Goal: Information Seeking & Learning: Learn about a topic

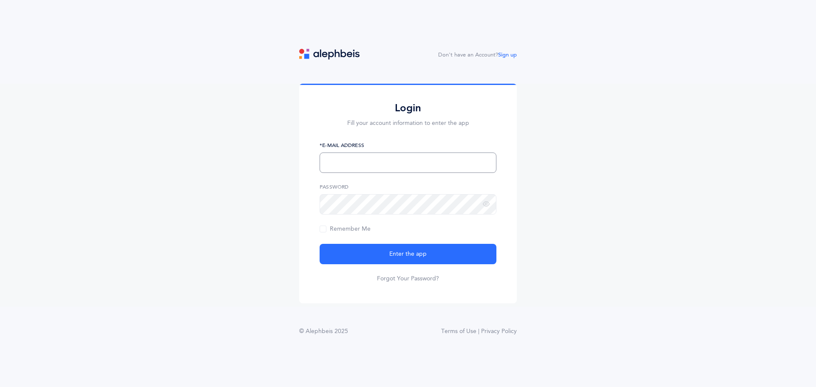
click at [400, 167] on input "text" at bounding box center [408, 163] width 177 height 20
type input "[PERSON_NAME][EMAIL_ADDRESS][DOMAIN_NAME]"
click at [343, 232] on span "Remember Me" at bounding box center [345, 229] width 51 height 7
click at [0, 0] on input "Remember Me" at bounding box center [0, 0] width 0 height 0
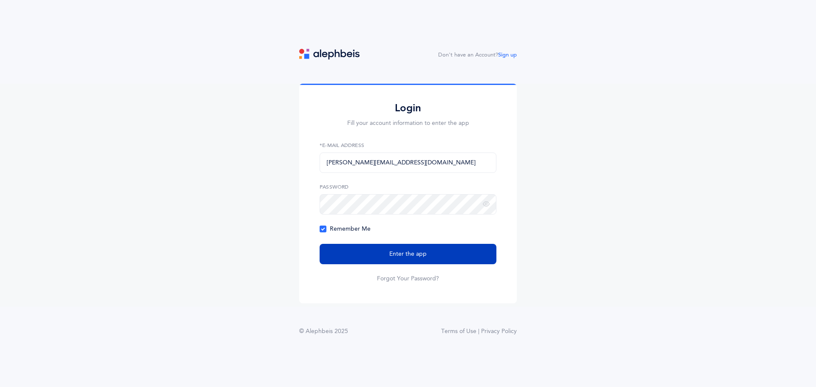
click at [344, 249] on button "Enter the app" at bounding box center [408, 254] width 177 height 20
click at [383, 258] on button "Enter the app" at bounding box center [408, 254] width 177 height 20
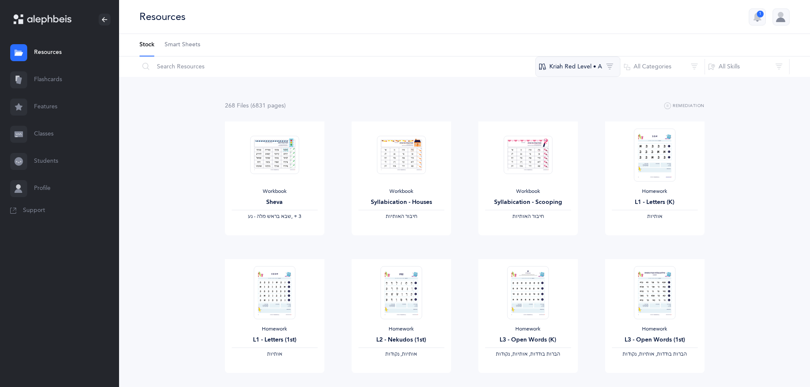
click at [599, 69] on button "Kriah Red Level • A" at bounding box center [577, 67] width 85 height 20
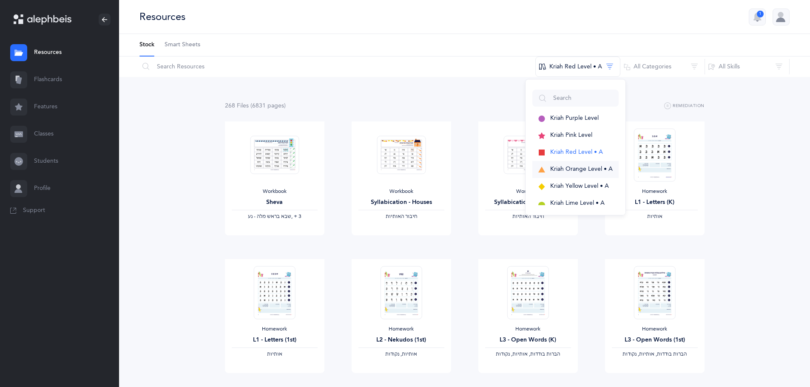
click at [583, 170] on span "Kriah Orange Level • A" at bounding box center [581, 169] width 62 height 7
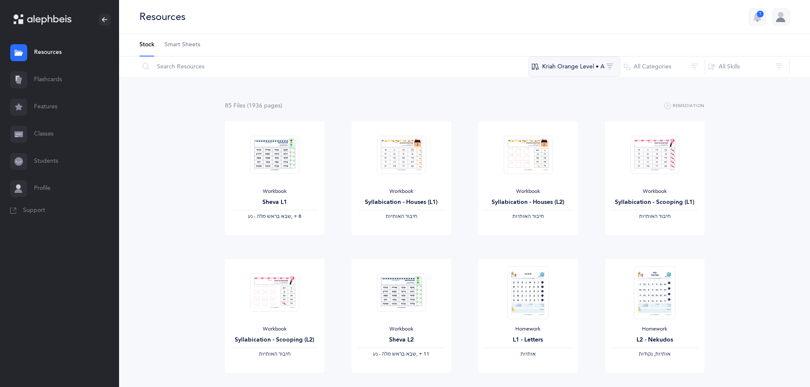
click at [565, 60] on button "Kriah Orange Level • A" at bounding box center [574, 67] width 92 height 20
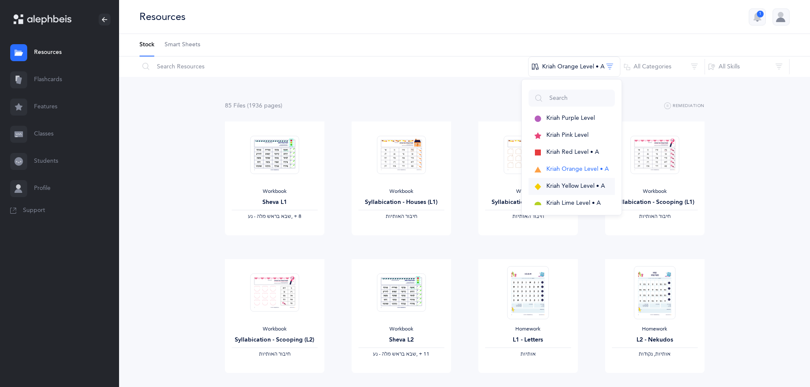
click at [576, 183] on span "Kriah Yellow Level • A" at bounding box center [575, 186] width 59 height 7
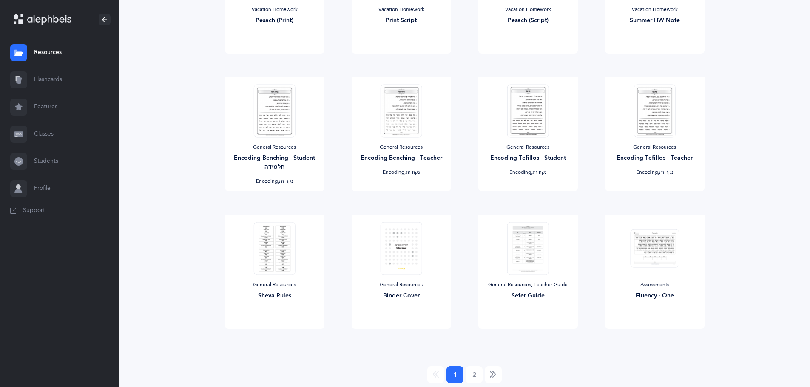
scroll to position [625, 0]
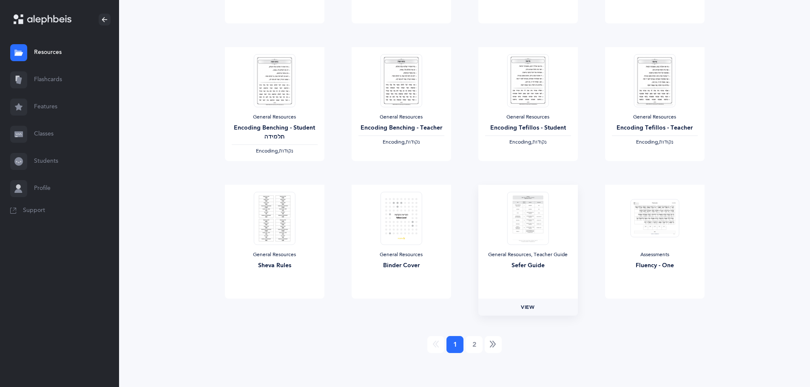
click at [536, 306] on link "View" at bounding box center [527, 307] width 99 height 17
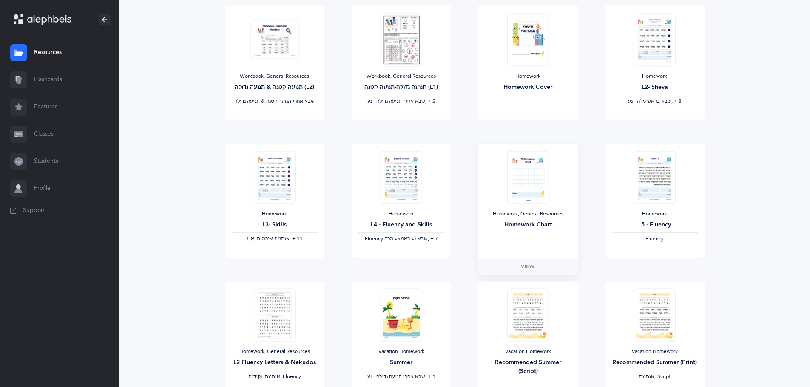
scroll to position [73, 0]
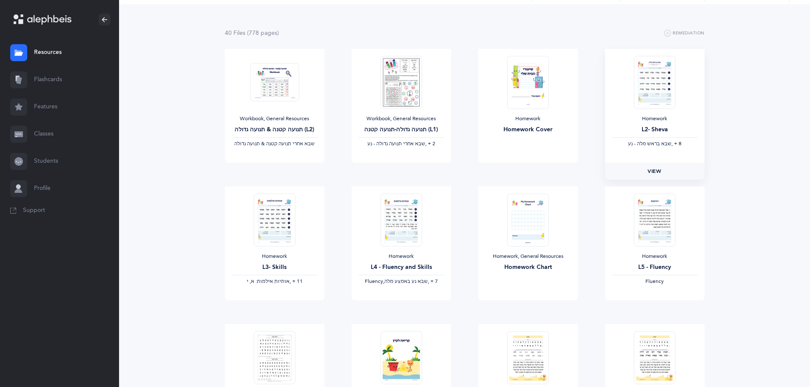
click at [671, 170] on link "View" at bounding box center [654, 171] width 99 height 17
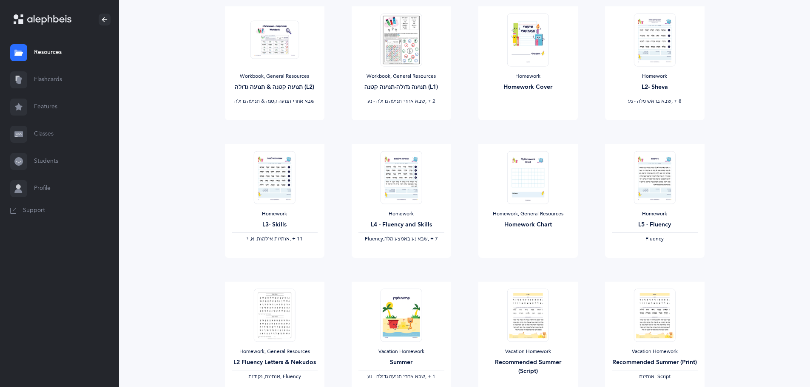
scroll to position [158, 0]
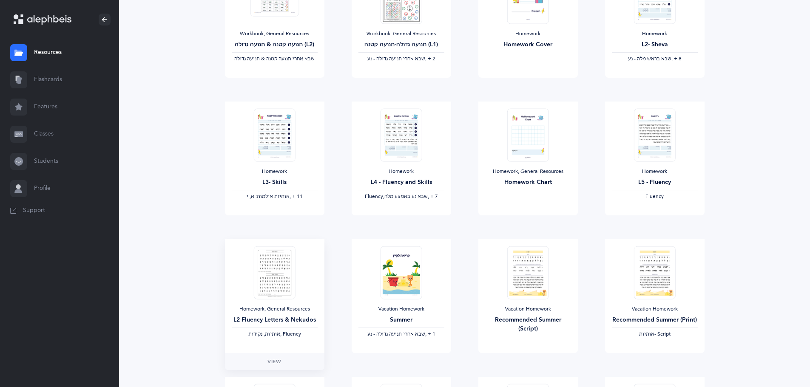
click at [271, 291] on img at bounding box center [274, 272] width 42 height 53
click at [279, 364] on span "View" at bounding box center [274, 362] width 14 height 8
